Goal: Task Accomplishment & Management: Use online tool/utility

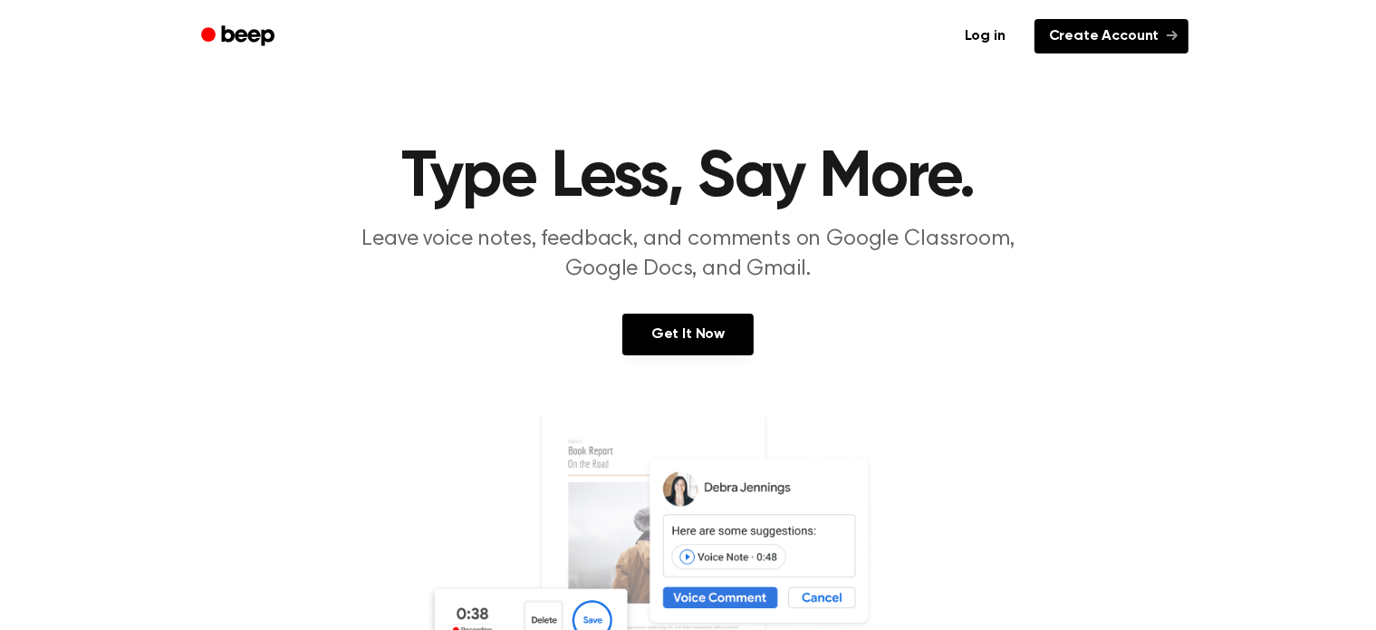
click at [1083, 35] on link "Create Account" at bounding box center [1112, 36] width 154 height 34
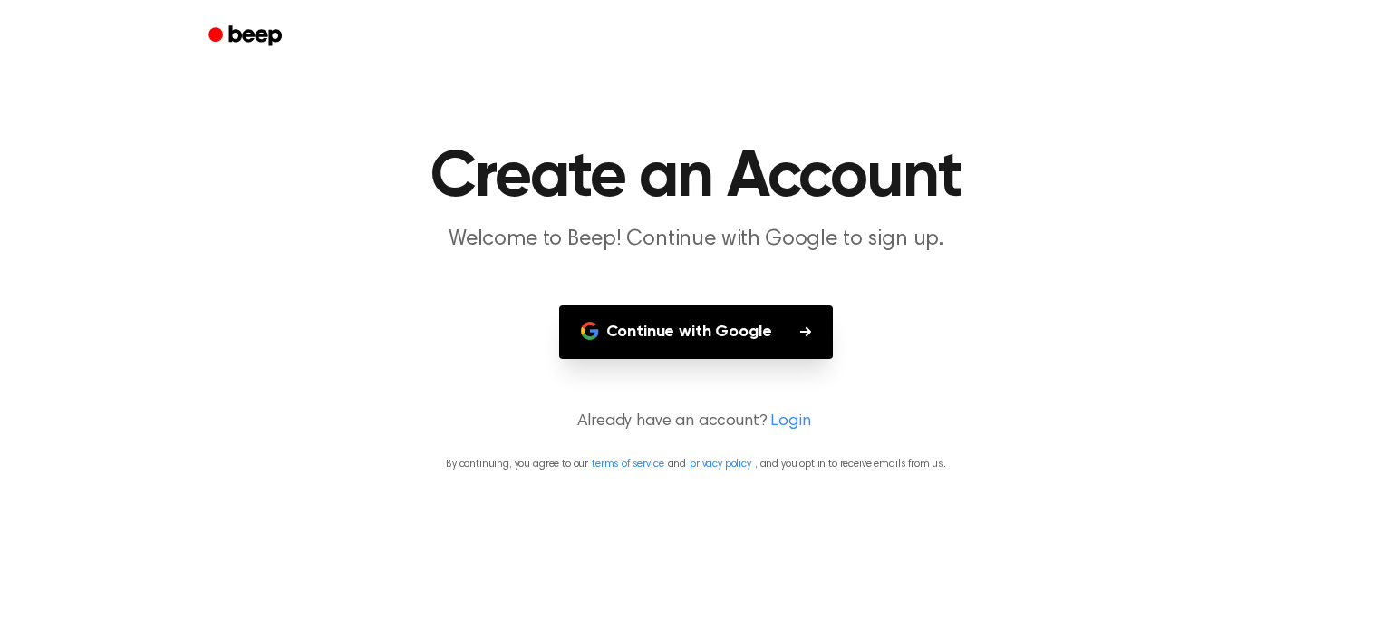
click at [757, 312] on button "Continue with Google" at bounding box center [696, 331] width 275 height 53
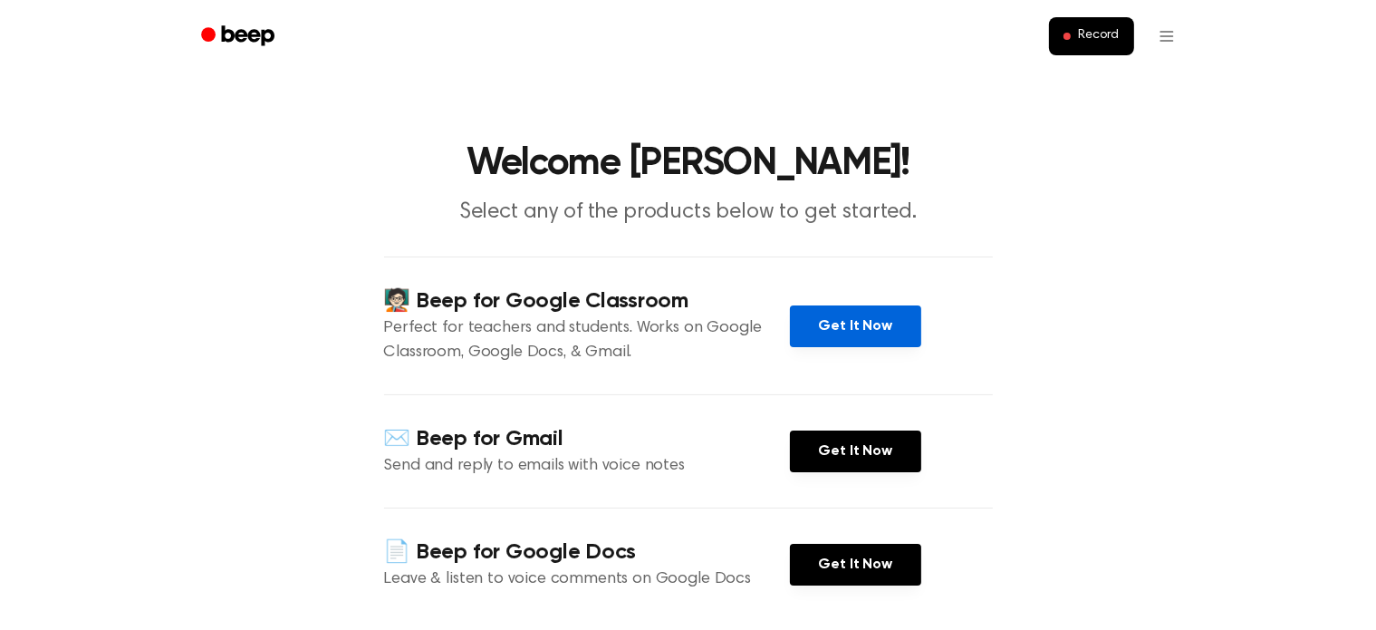
click at [834, 333] on link "Get It Now" at bounding box center [855, 326] width 131 height 42
click at [1102, 34] on span "Record" at bounding box center [1098, 36] width 41 height 16
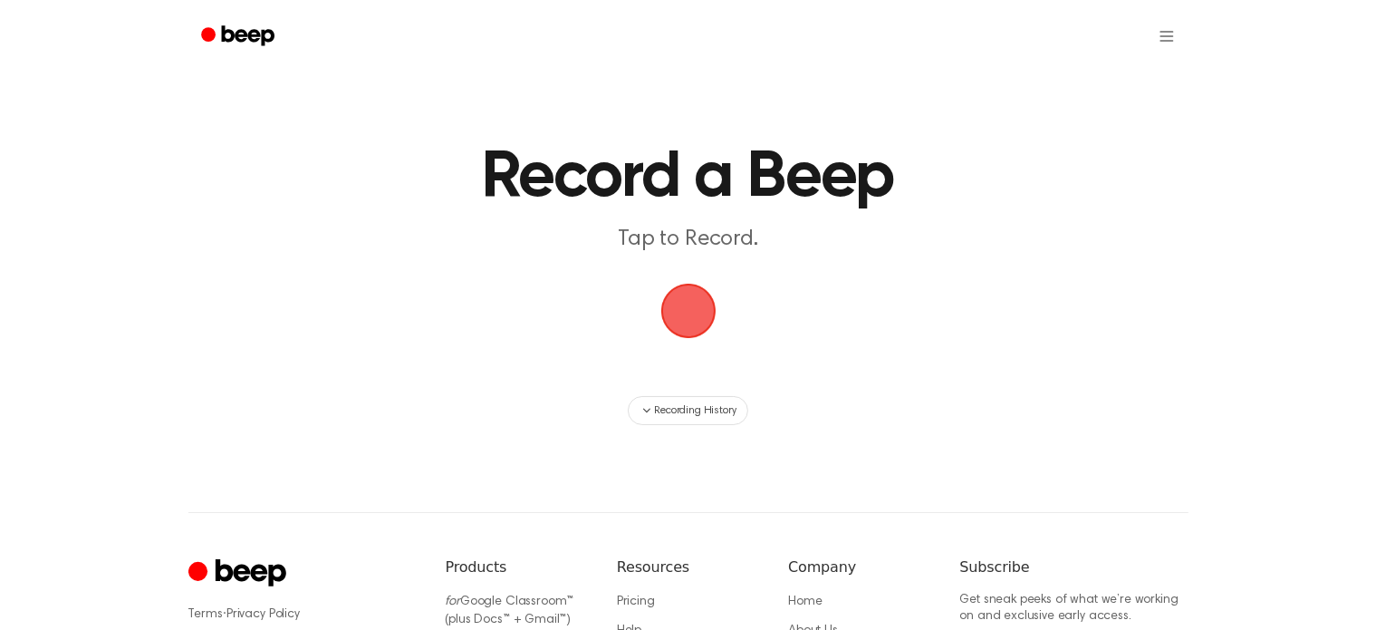
click at [689, 305] on span "button" at bounding box center [688, 310] width 51 height 51
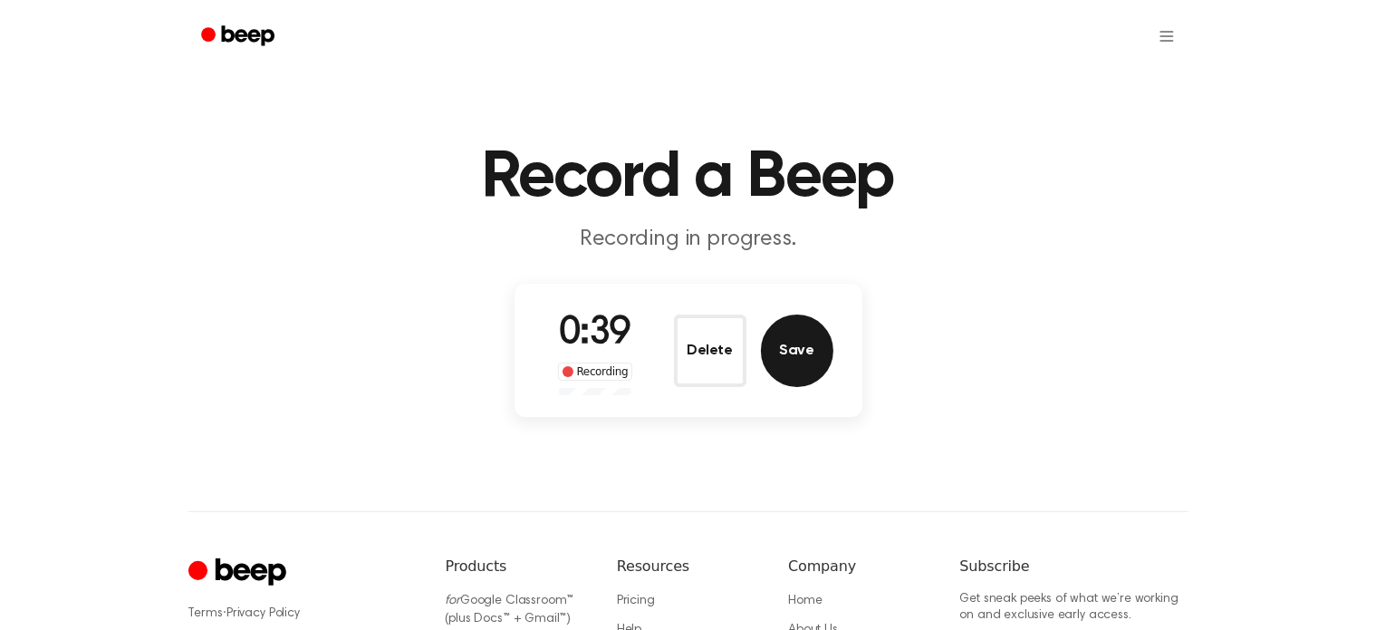
click at [803, 342] on button "Save" at bounding box center [797, 350] width 72 height 72
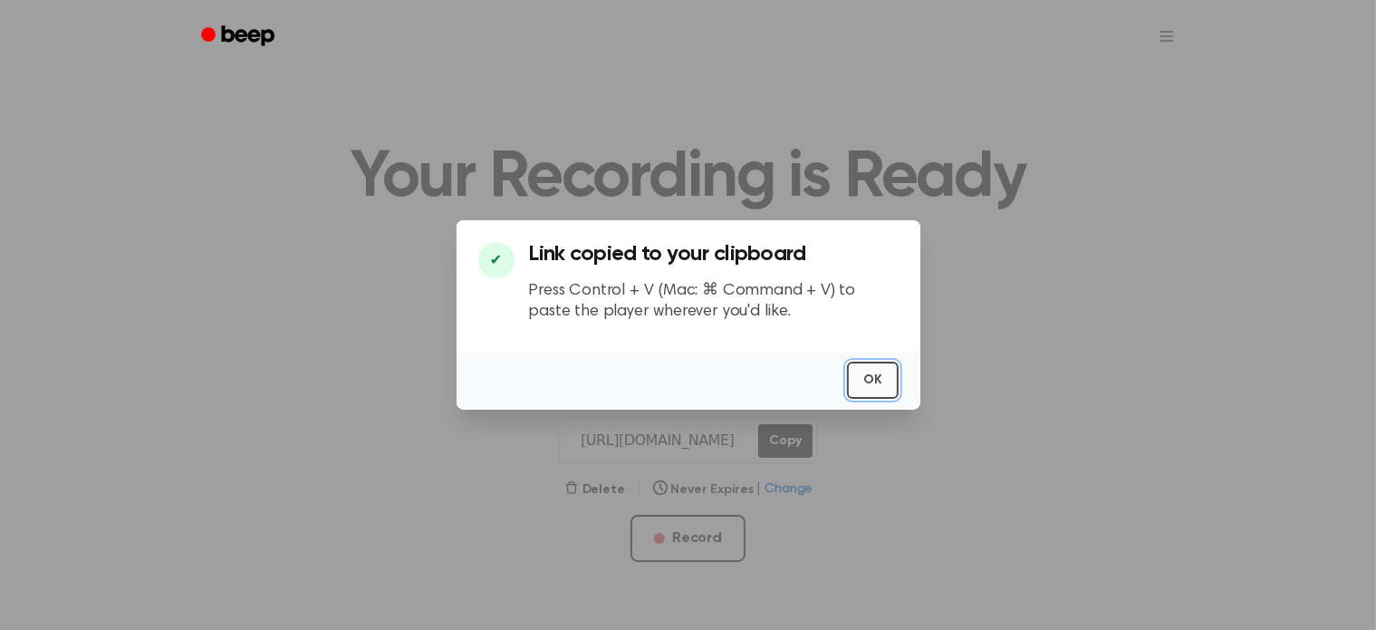
click at [866, 374] on button "OK" at bounding box center [873, 380] width 52 height 37
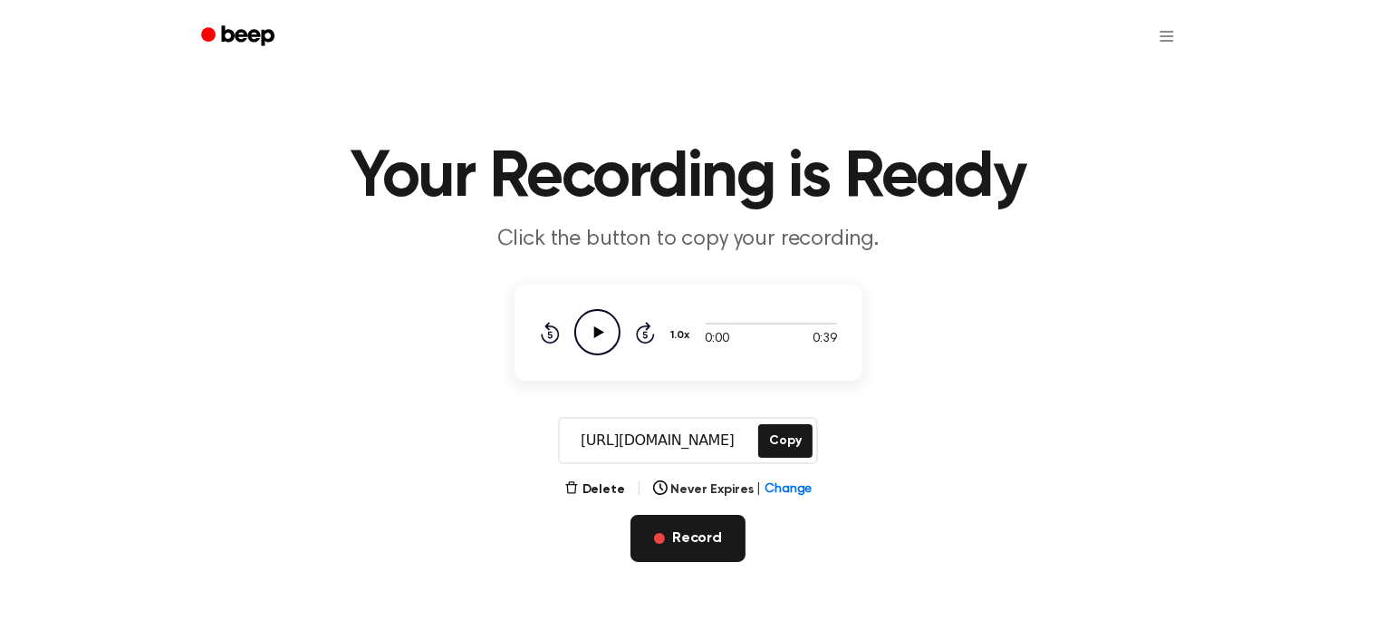
click at [716, 532] on button "Record" at bounding box center [688, 538] width 115 height 47
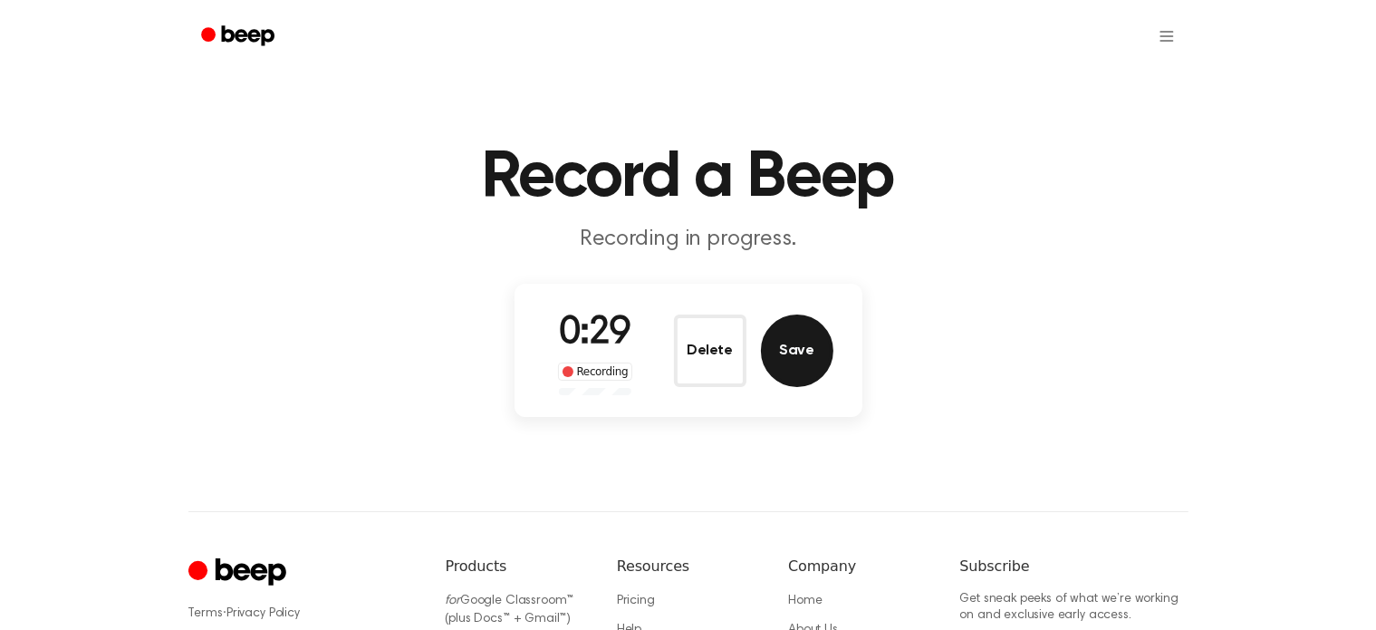
click at [802, 359] on button "Save" at bounding box center [797, 350] width 72 height 72
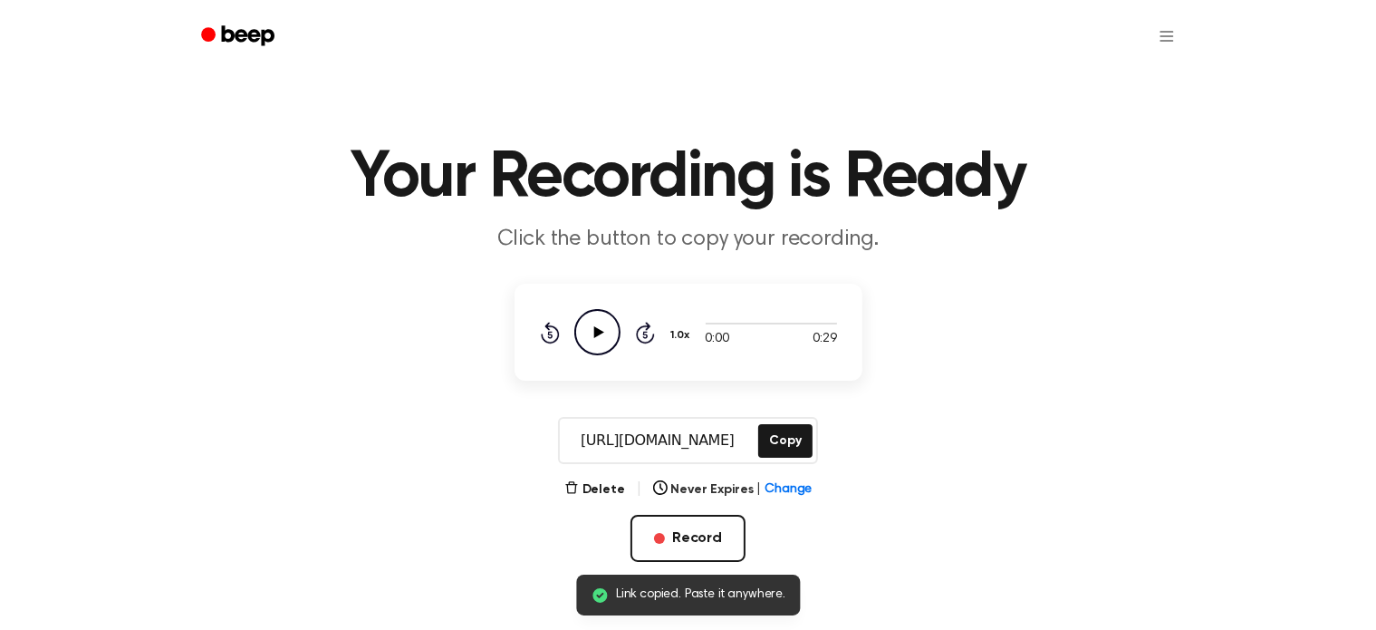
click at [600, 336] on icon "Play Audio" at bounding box center [597, 332] width 46 height 46
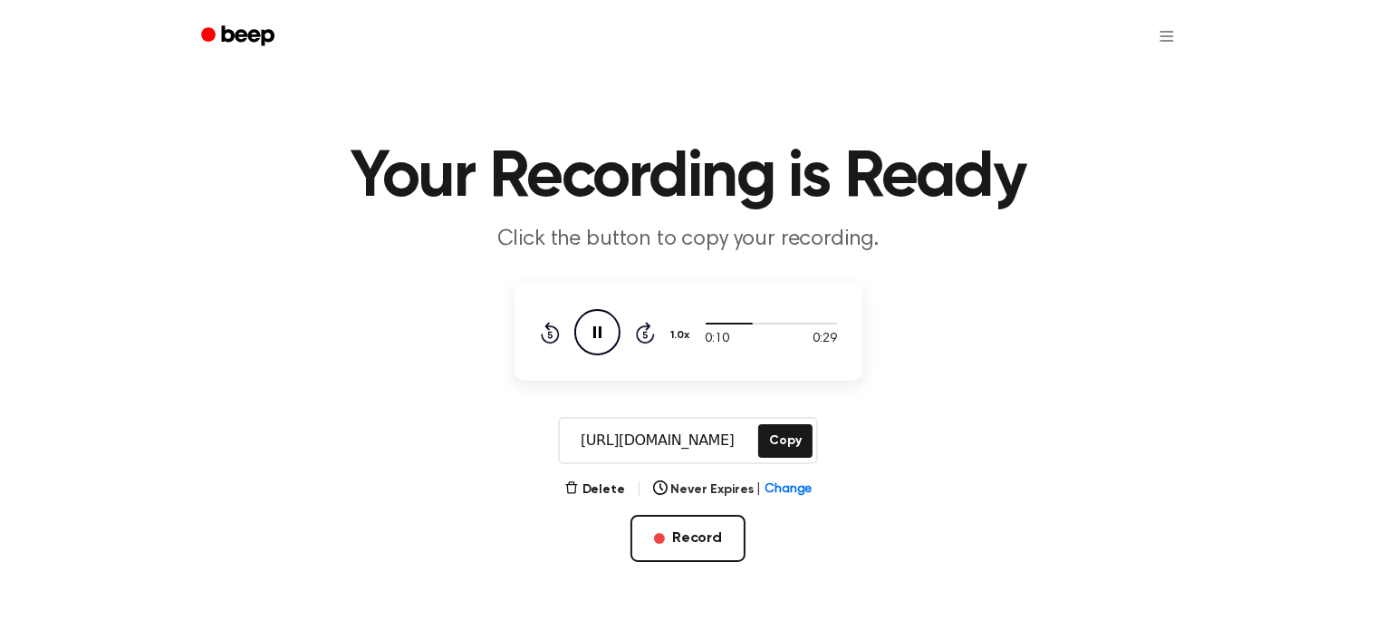
click at [972, 456] on div "[URL][DOMAIN_NAME] Copy" at bounding box center [688, 440] width 1333 height 47
drag, startPoint x: 762, startPoint y: 322, endPoint x: 711, endPoint y: 322, distance: 50.7
click at [711, 322] on div at bounding box center [771, 322] width 131 height 14
click at [791, 442] on button "Copy" at bounding box center [784, 441] width 53 height 34
